Goal: Task Accomplishment & Management: Manage account settings

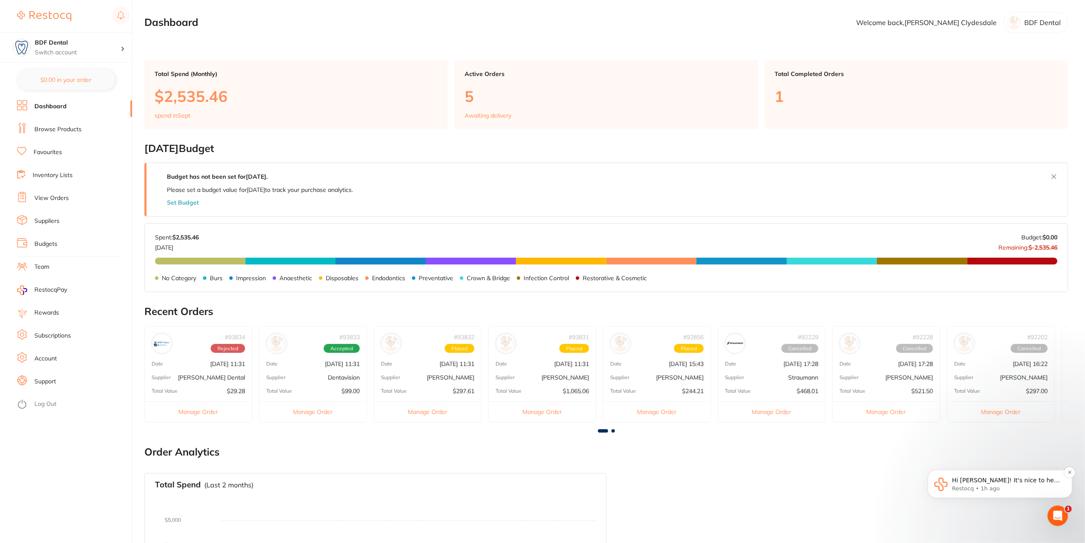
click at [1019, 477] on p "Hi [PERSON_NAME]! It's nice to hear from you again. Were you able to upload the…" at bounding box center [1007, 480] width 110 height 8
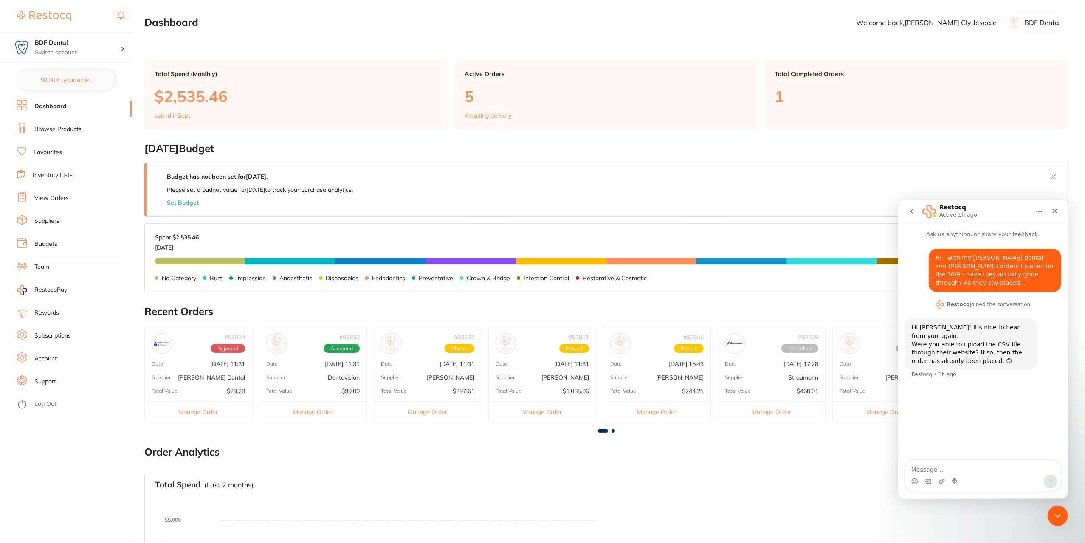
click at [454, 357] on div "# 93832 Placed Date [DATE] 11:31 Supplier [PERSON_NAME] Total Value $297.61 Man…" at bounding box center [428, 374] width 108 height 96
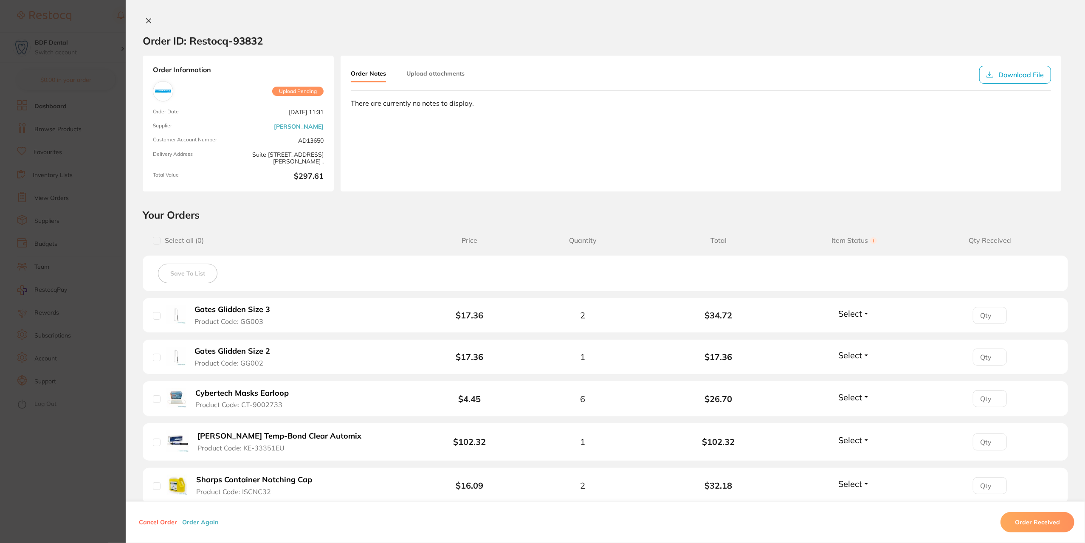
click at [108, 174] on section "Order ID: Restocq- 93832 Order Information Upload Pending Order Date [DATE] 11:…" at bounding box center [542, 271] width 1085 height 543
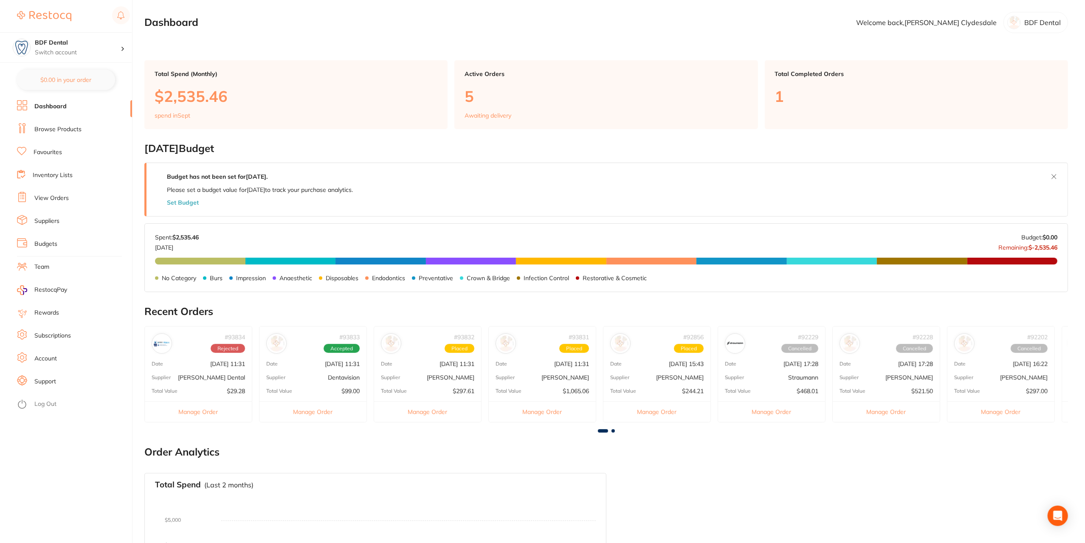
click at [457, 365] on p "[DATE] 11:31" at bounding box center [456, 363] width 35 height 7
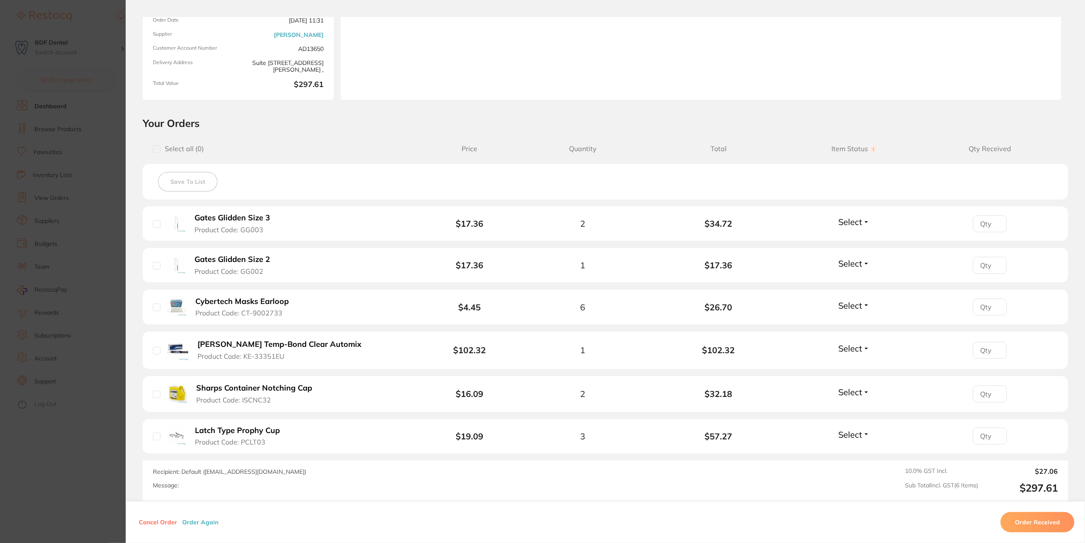
scroll to position [127, 0]
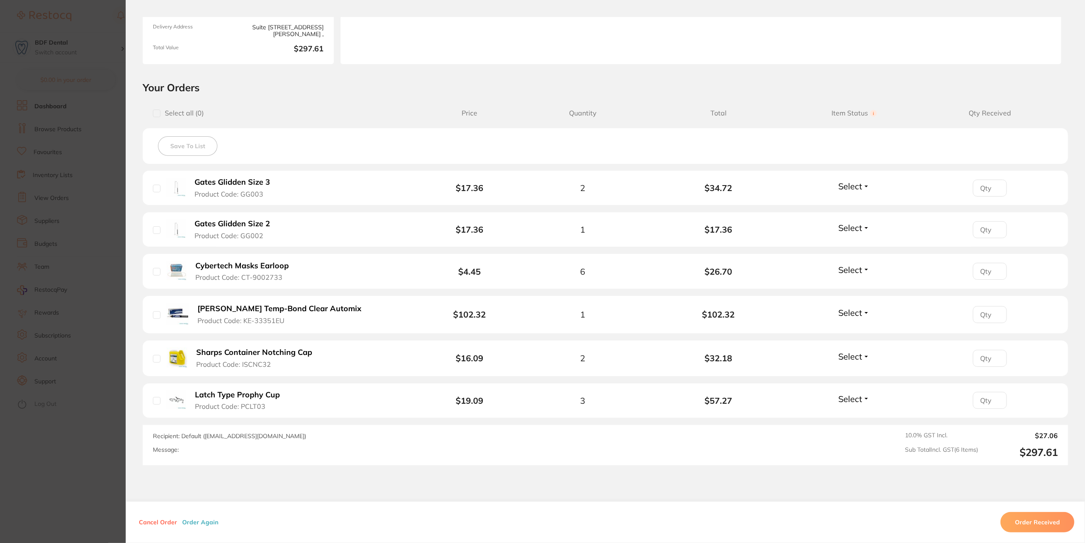
drag, startPoint x: 161, startPoint y: 523, endPoint x: 175, endPoint y: 522, distance: 14.0
click at [161, 522] on button "Cancel Order" at bounding box center [157, 522] width 43 height 8
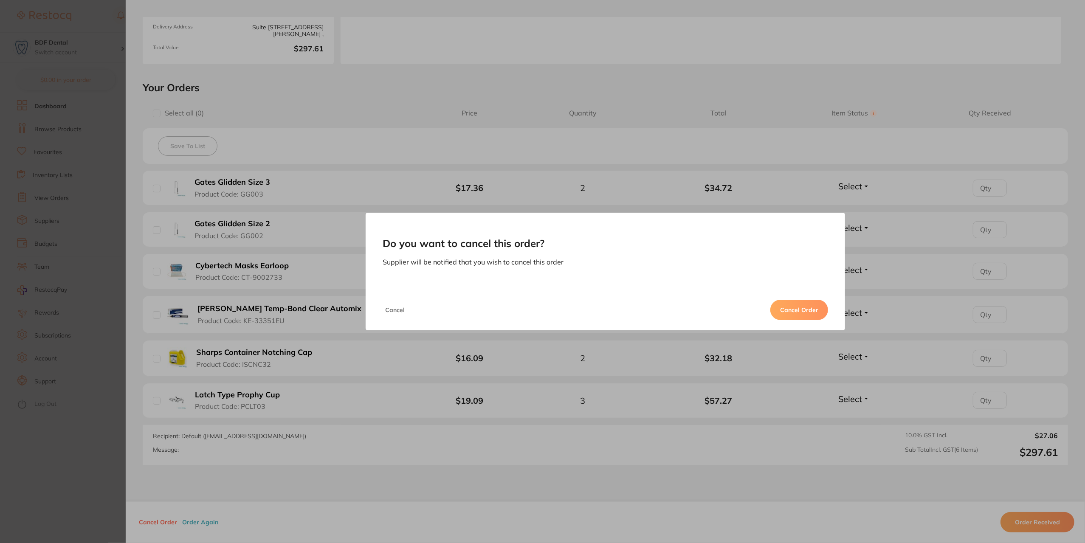
click at [788, 308] on button "Cancel Order" at bounding box center [799, 310] width 58 height 20
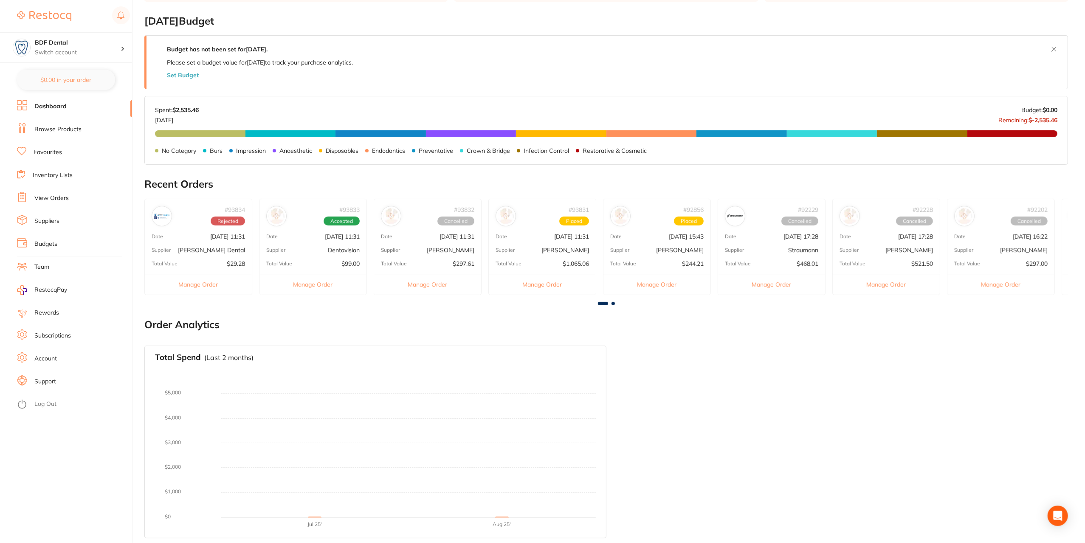
click at [576, 221] on span "Placed" at bounding box center [574, 221] width 30 height 9
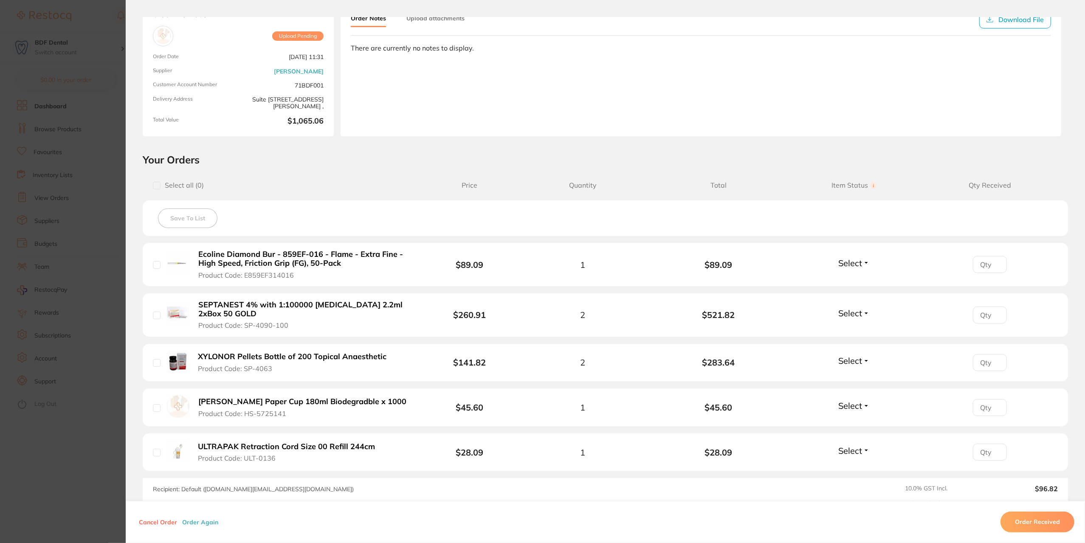
scroll to position [42, 0]
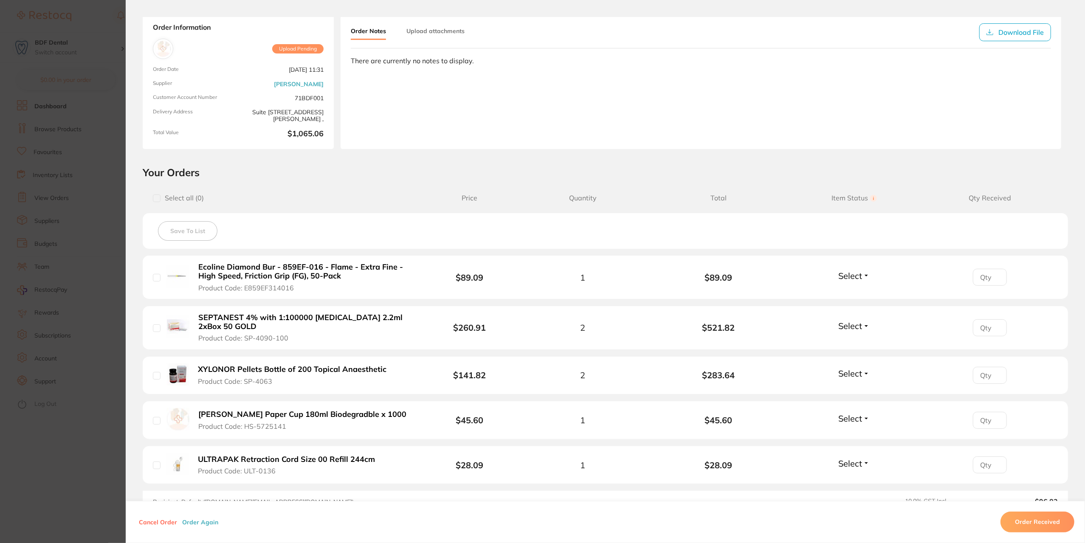
click at [144, 523] on button "Cancel Order" at bounding box center [157, 522] width 43 height 8
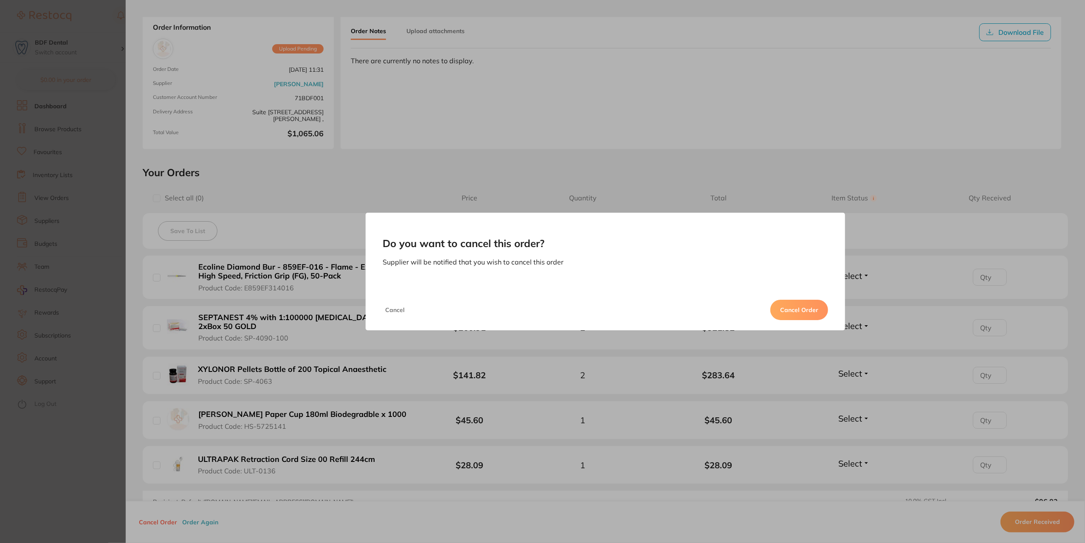
click at [798, 310] on button "Cancel Order" at bounding box center [799, 310] width 58 height 20
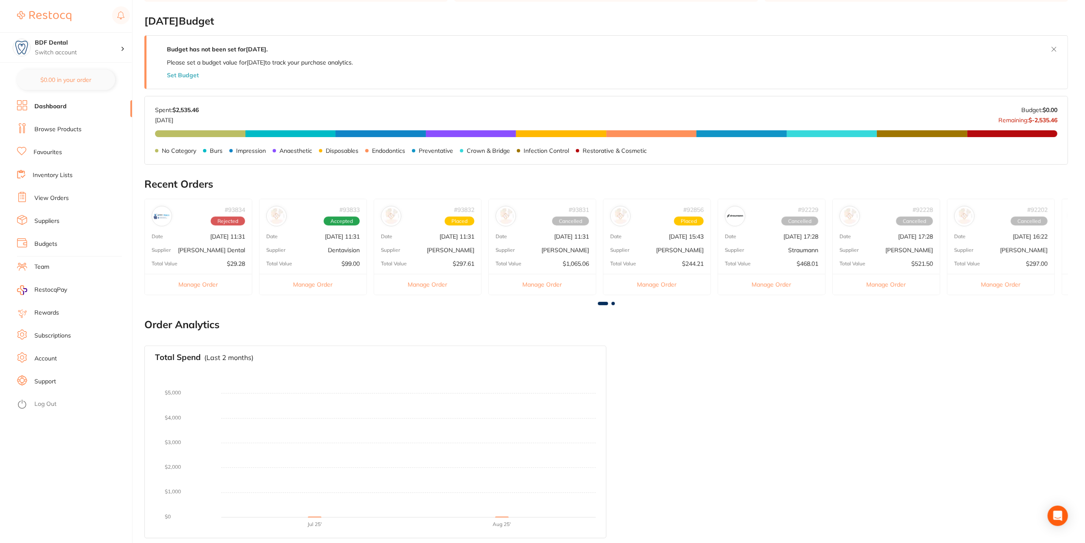
click at [688, 224] on span "Placed" at bounding box center [689, 221] width 30 height 9
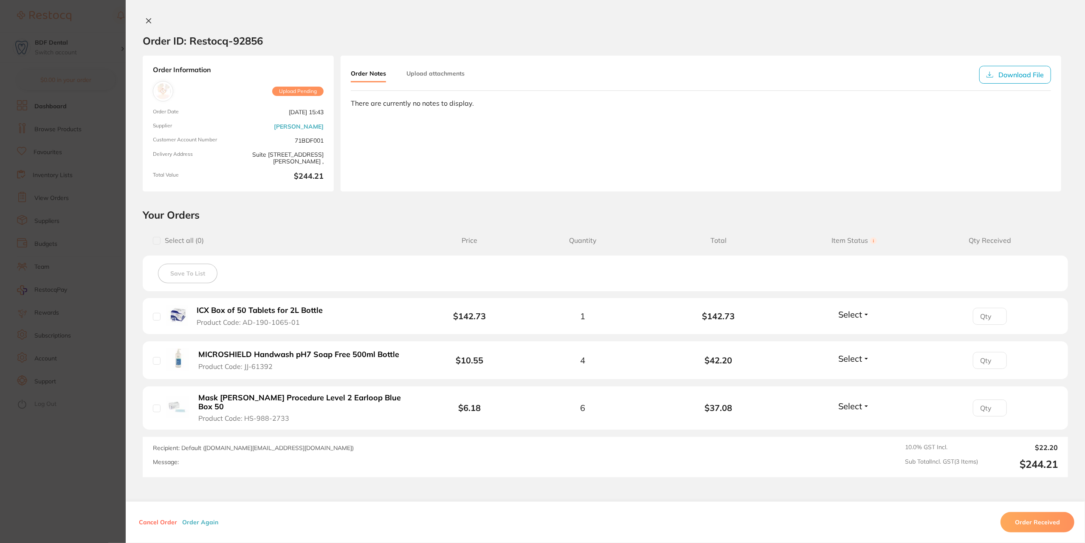
click at [108, 230] on section "Order ID: Restocq- 92856 Order Information Upload Pending Order Date [DATE] 15:…" at bounding box center [542, 271] width 1085 height 543
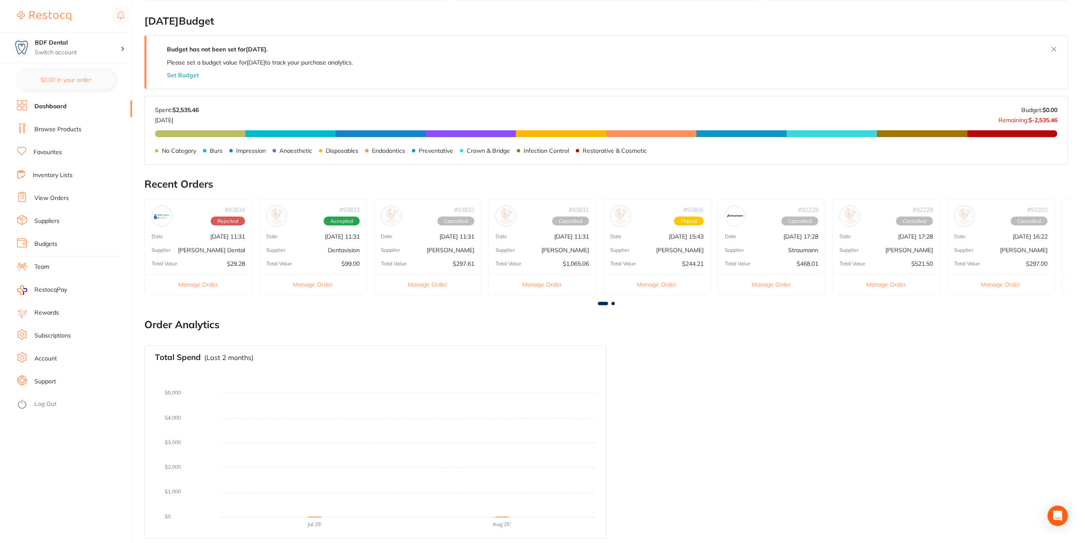
click at [683, 224] on span "Placed" at bounding box center [689, 221] width 30 height 9
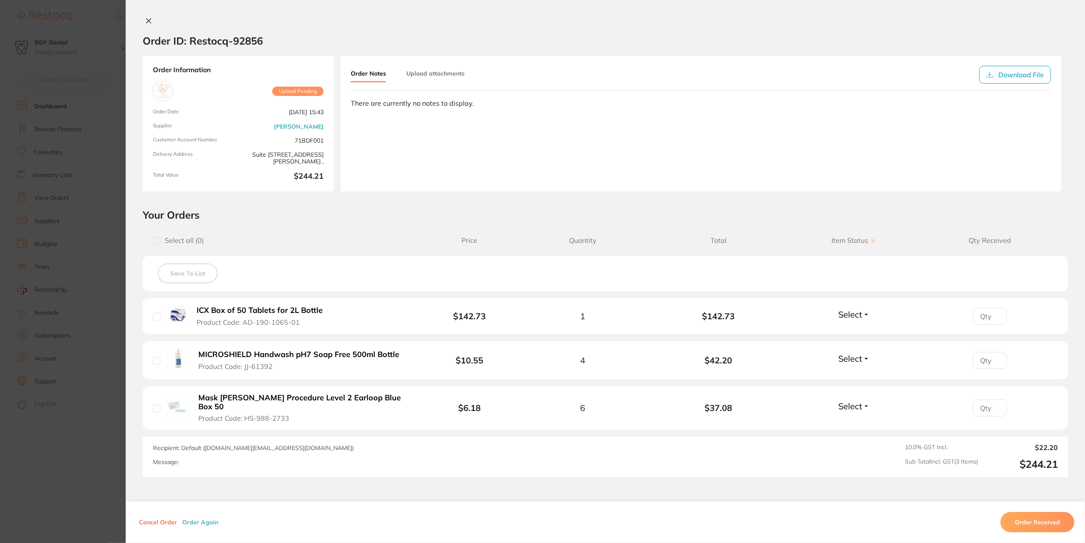
click at [159, 521] on button "Cancel Order" at bounding box center [157, 522] width 43 height 8
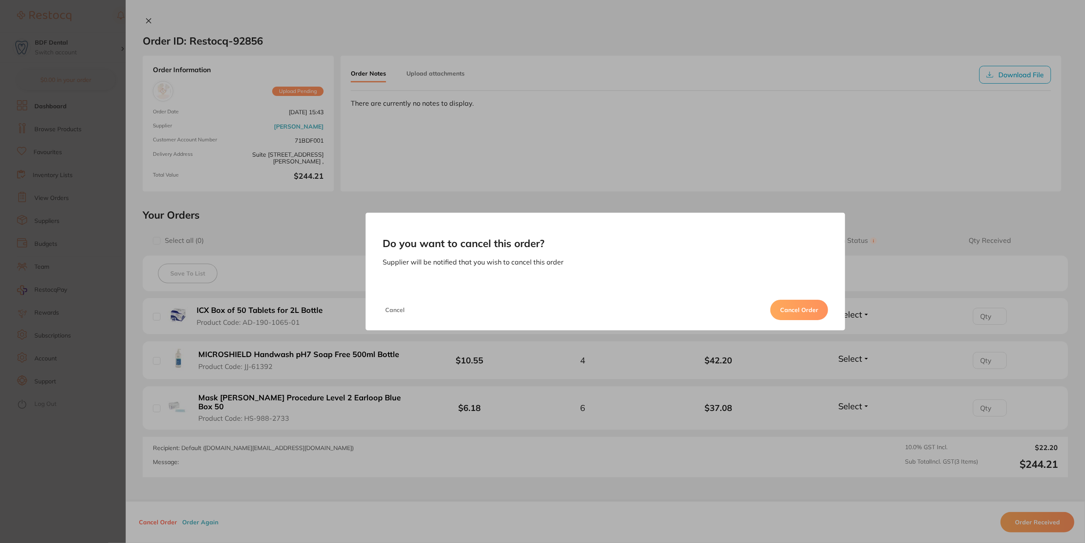
click at [813, 308] on button "Cancel Order" at bounding box center [799, 310] width 58 height 20
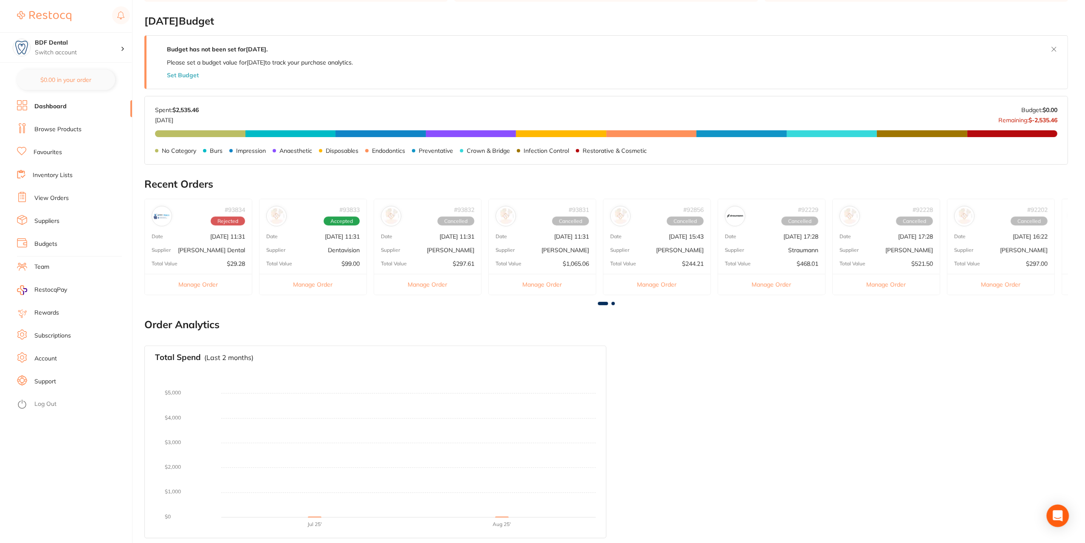
click at [1063, 516] on div "Open Intercom Messenger" at bounding box center [1058, 516] width 23 height 23
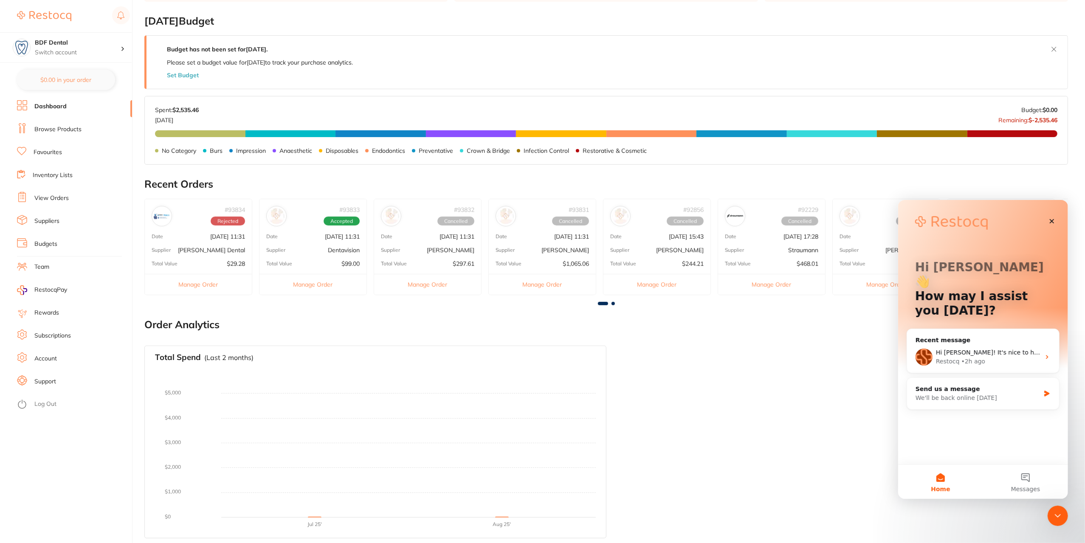
scroll to position [0, 0]
